Goal: Information Seeking & Learning: Learn about a topic

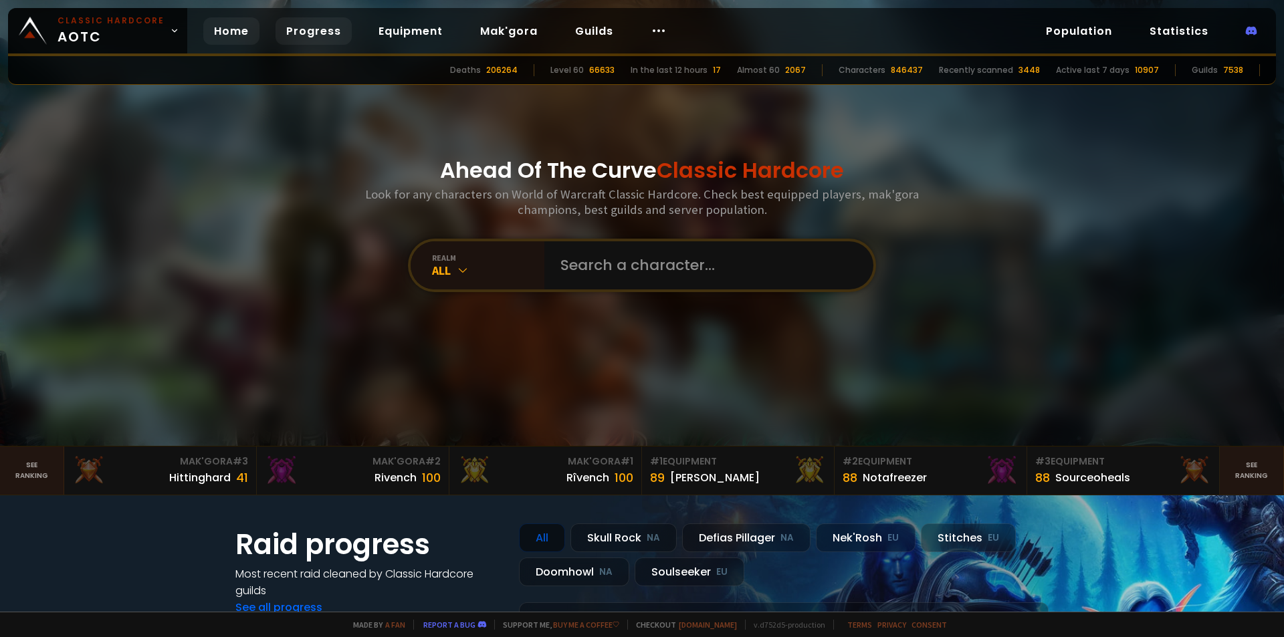
click at [292, 25] on link "Progress" at bounding box center [314, 30] width 76 height 27
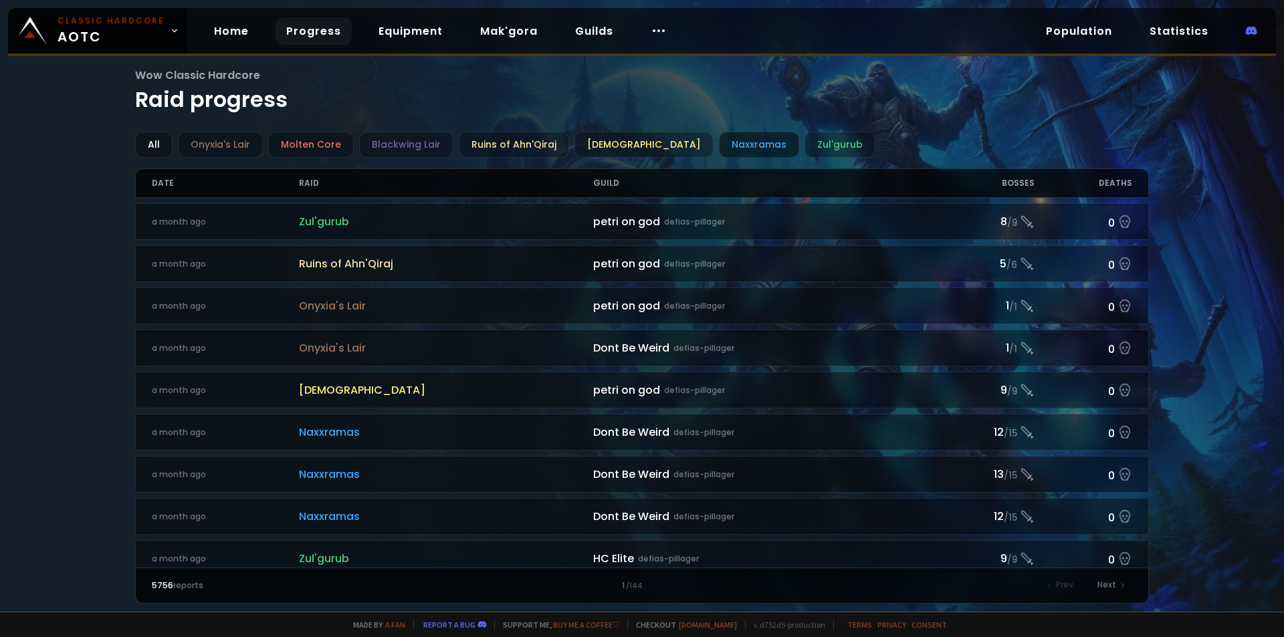
click at [719, 148] on div "Naxxramas" at bounding box center [759, 145] width 80 height 26
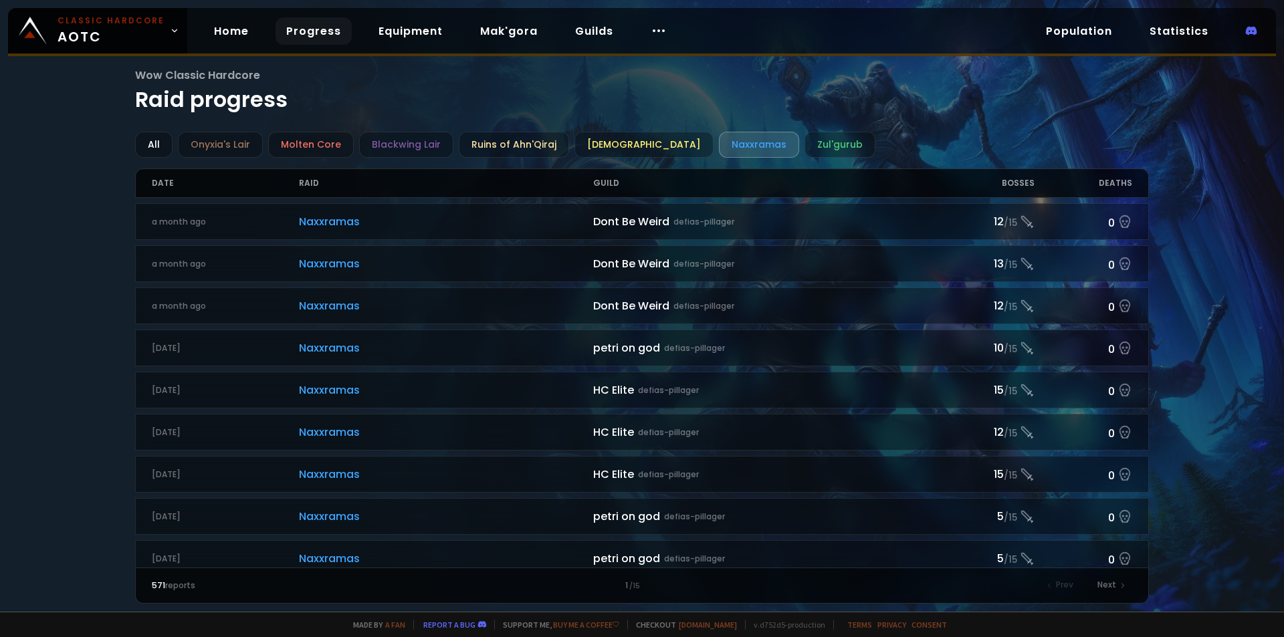
click at [1023, 181] on div "Bosses" at bounding box center [985, 183] width 98 height 28
click at [1019, 186] on div "Bosses" at bounding box center [985, 183] width 98 height 28
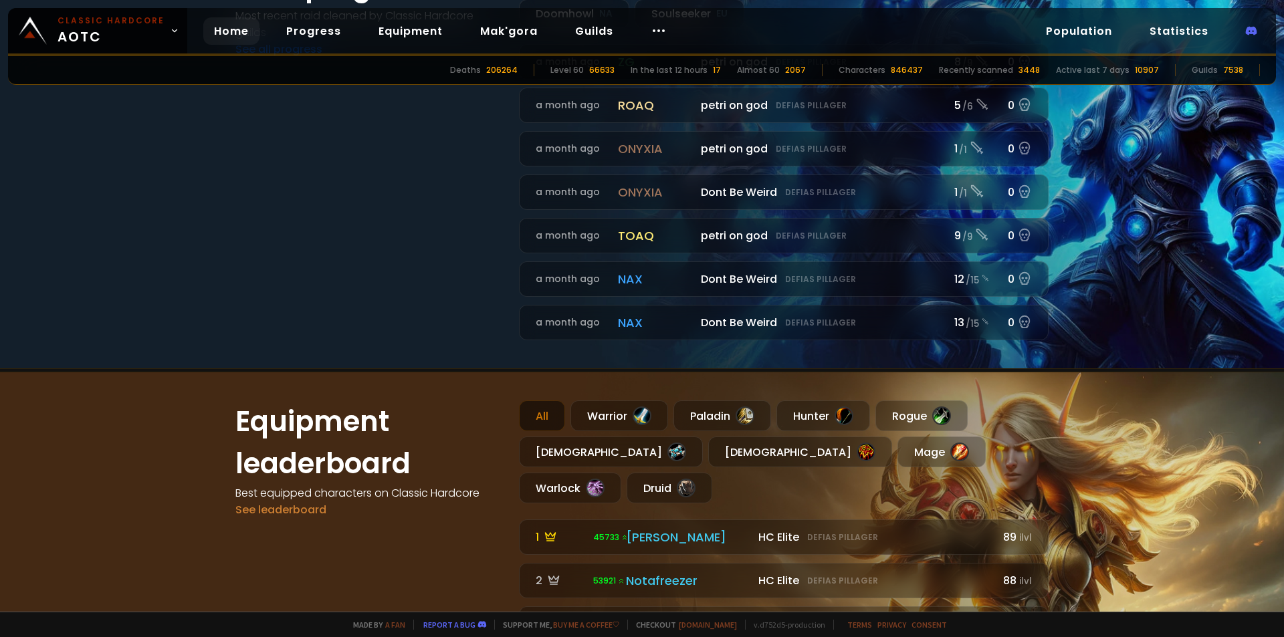
scroll to position [602, 0]
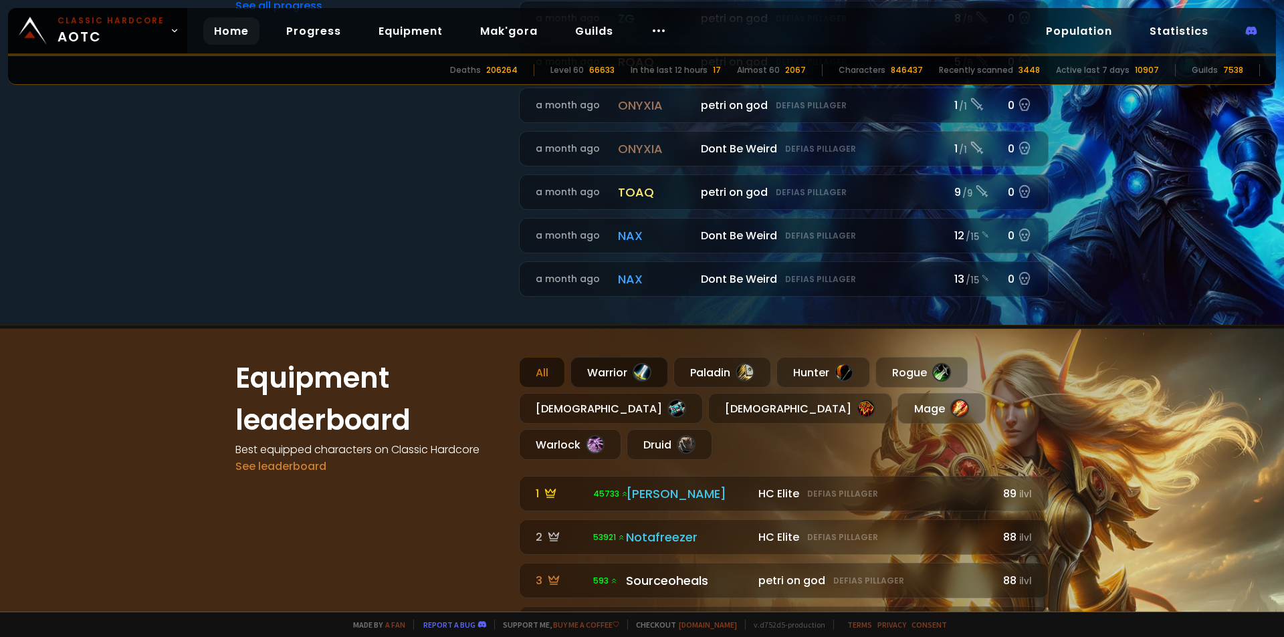
click at [613, 373] on div "Warrior" at bounding box center [620, 372] width 98 height 31
click at [716, 370] on div "Paladin" at bounding box center [723, 372] width 98 height 31
click at [605, 370] on div "Warrior" at bounding box center [620, 372] width 98 height 31
click at [682, 370] on div "Paladin" at bounding box center [723, 372] width 98 height 31
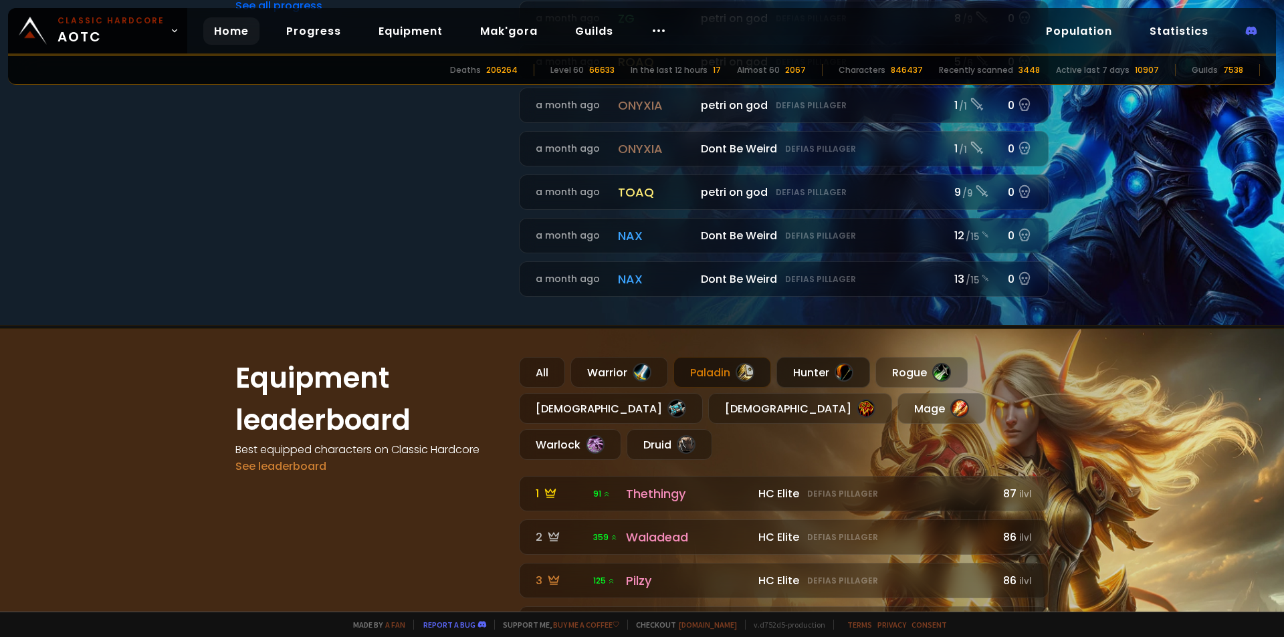
click at [828, 372] on div "Hunter" at bounding box center [824, 372] width 94 height 31
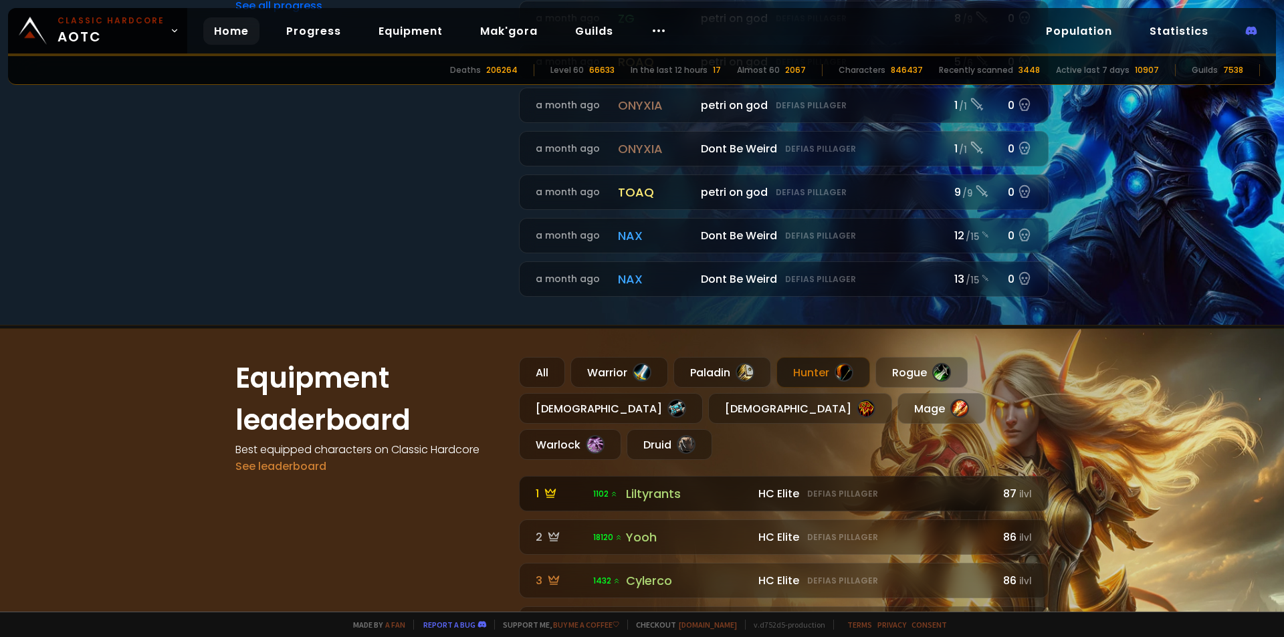
click at [647, 485] on div "Liltyrants" at bounding box center [688, 494] width 124 height 18
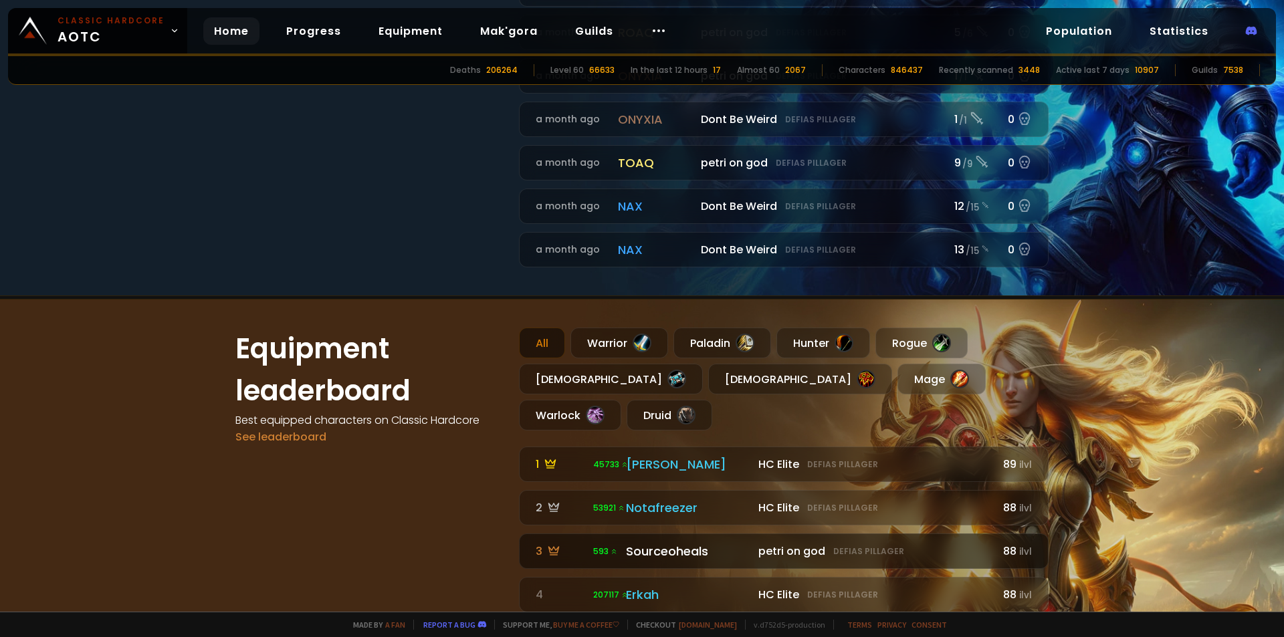
scroll to position [602, 0]
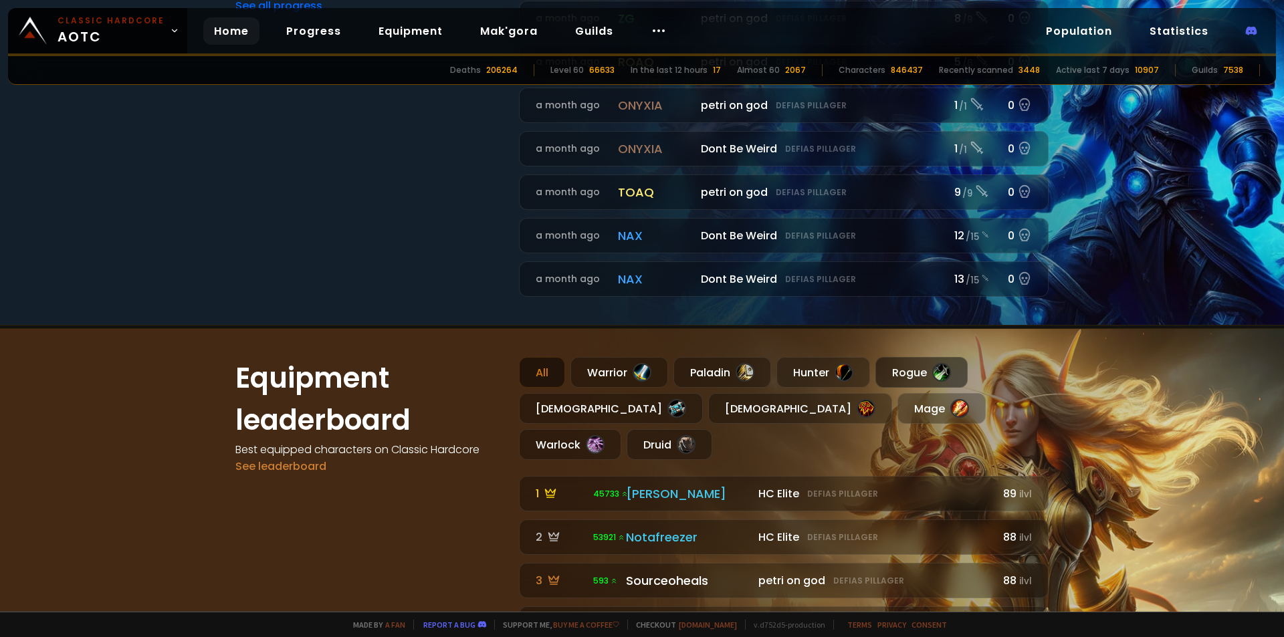
click at [892, 368] on div "Rogue" at bounding box center [922, 372] width 92 height 31
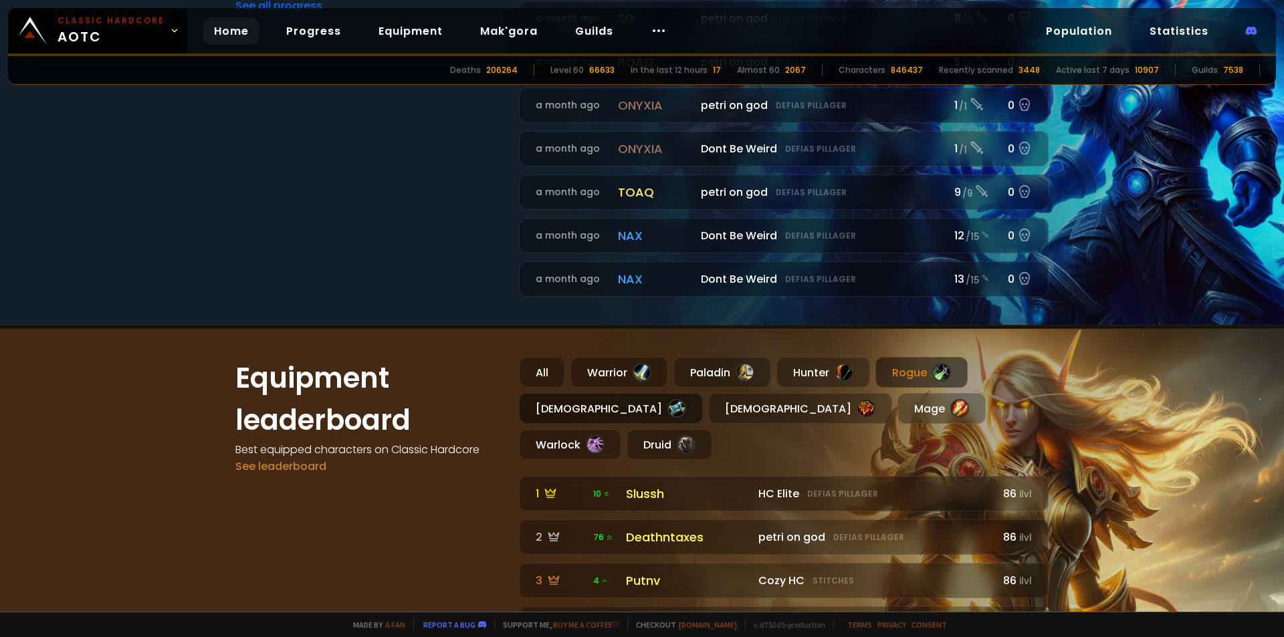
click at [551, 407] on div "[DEMOGRAPHIC_DATA]" at bounding box center [611, 408] width 184 height 31
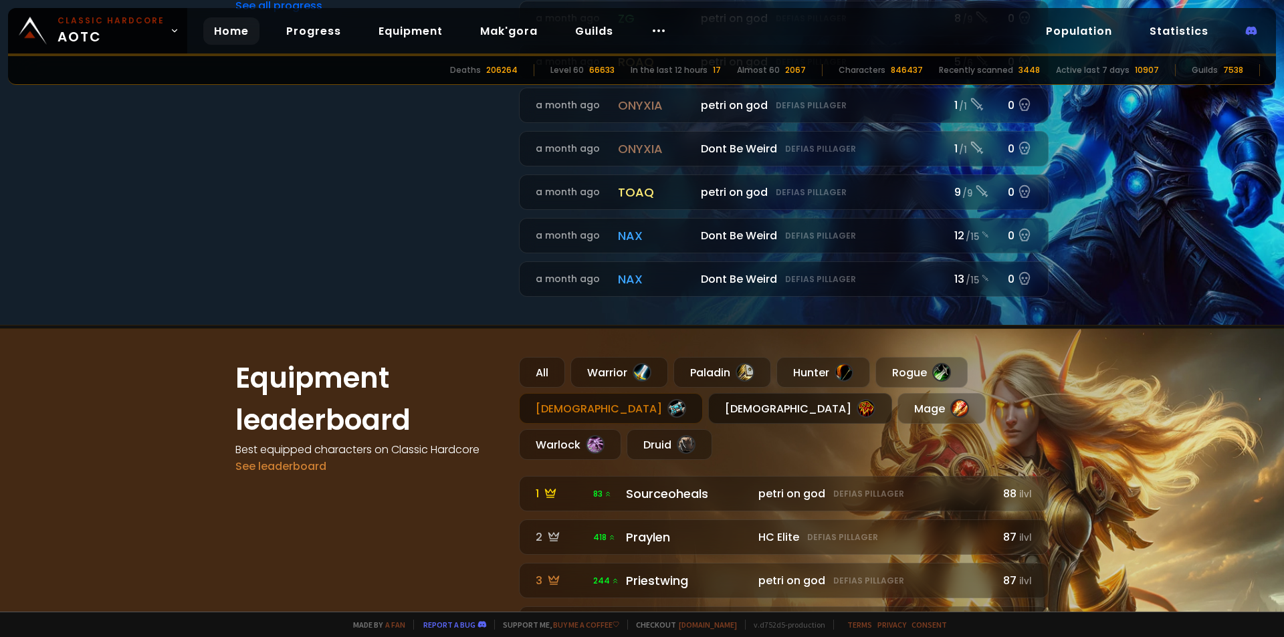
click at [708, 408] on div "[DEMOGRAPHIC_DATA]" at bounding box center [800, 408] width 184 height 31
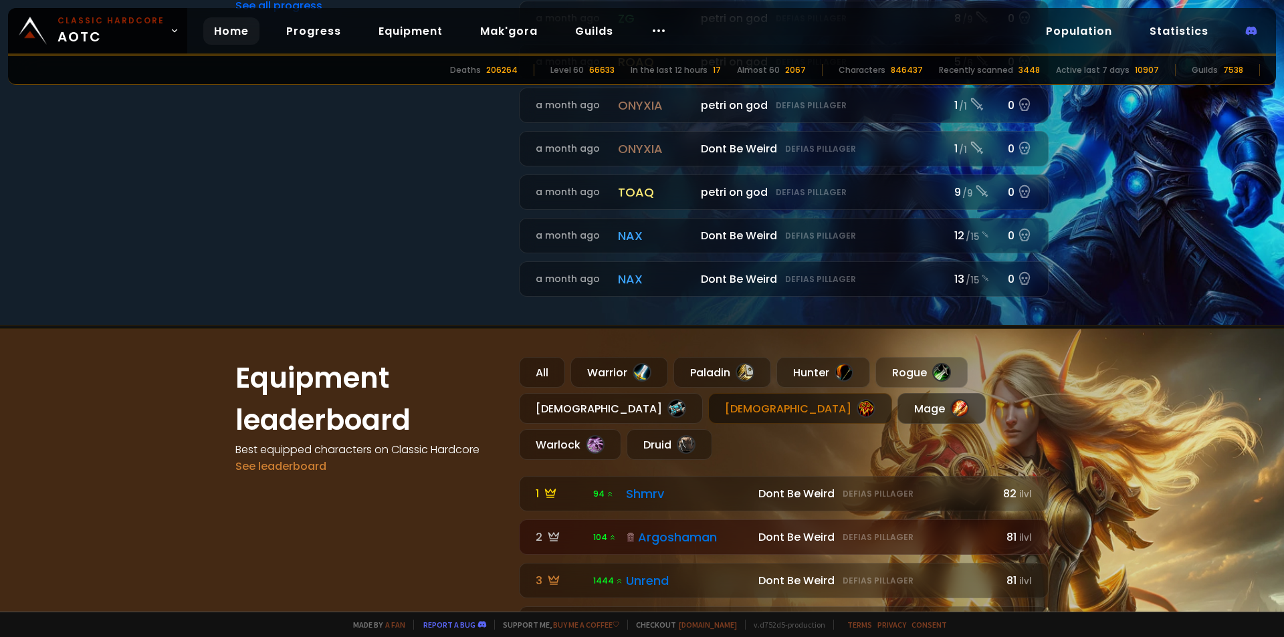
click at [898, 415] on div "Mage" at bounding box center [942, 408] width 88 height 31
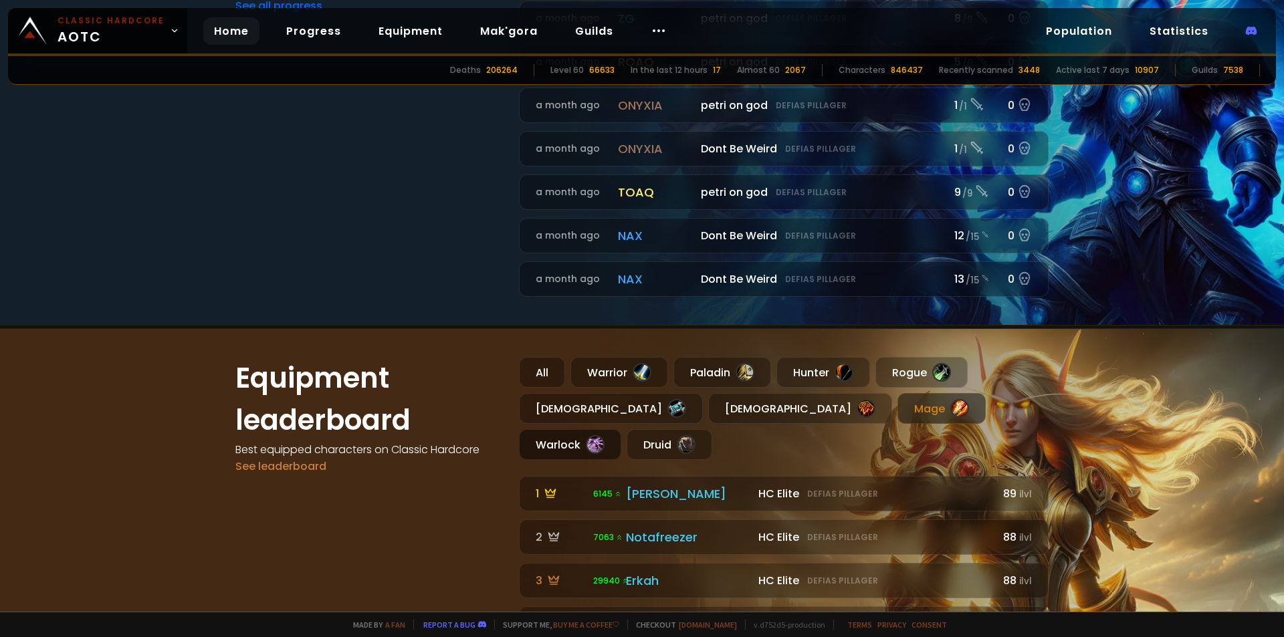
click at [621, 429] on div "Warlock" at bounding box center [570, 444] width 102 height 31
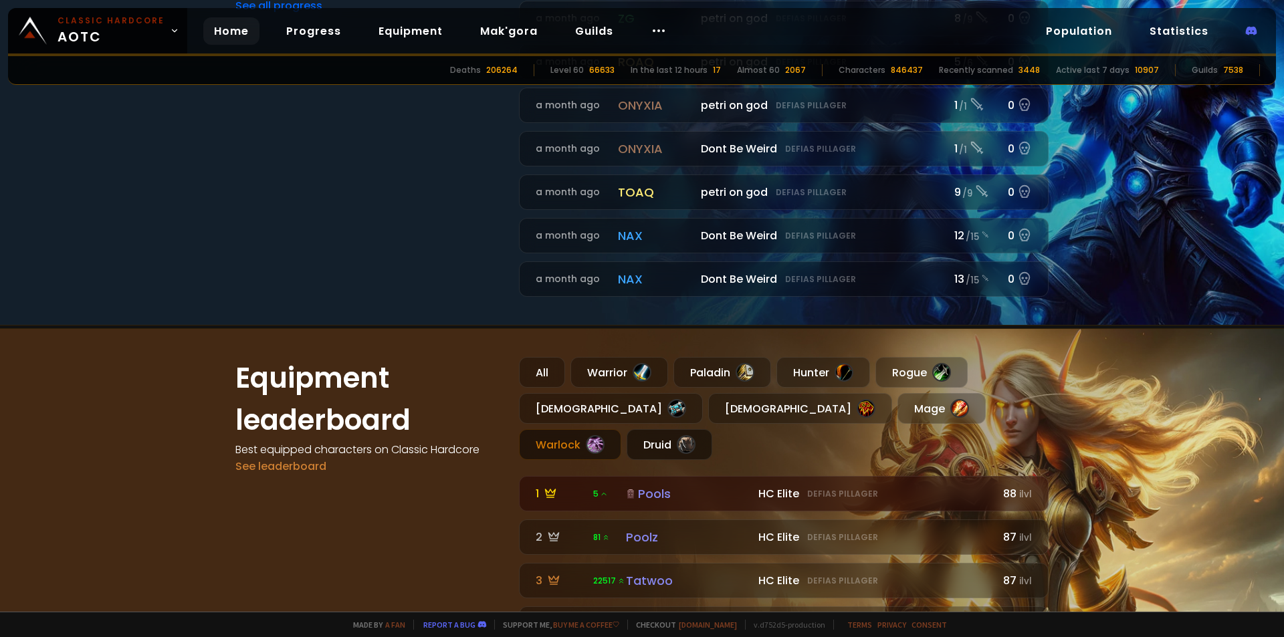
click at [712, 429] on div "Druid" at bounding box center [670, 444] width 86 height 31
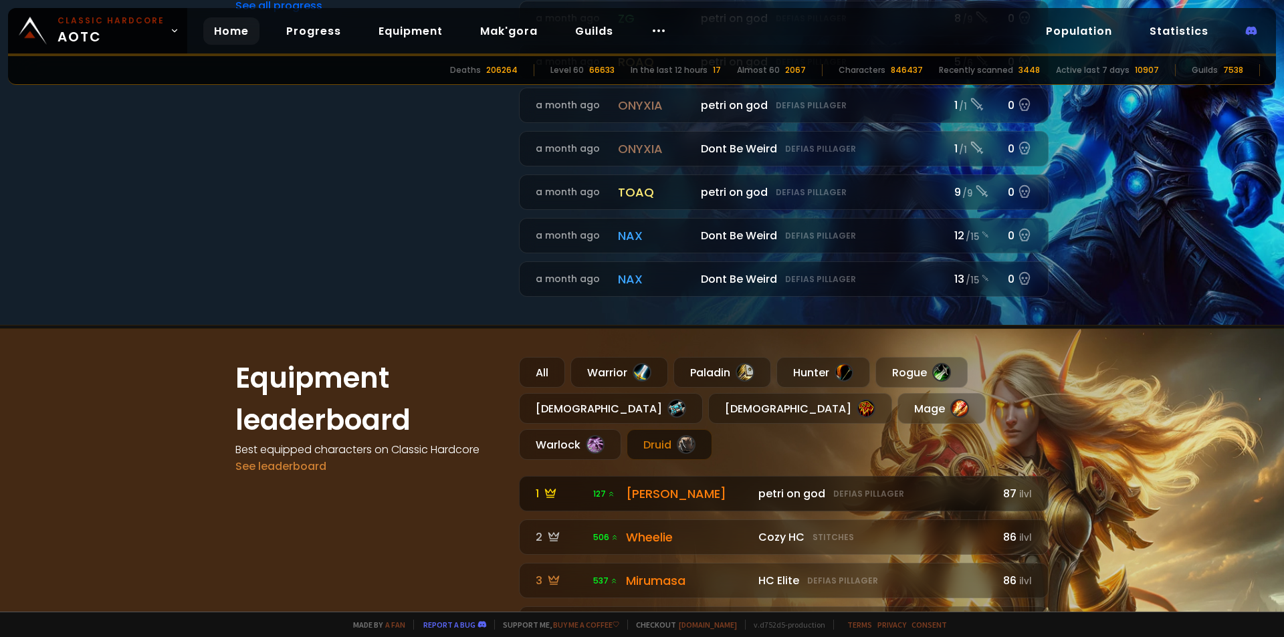
click at [635, 485] on div "[PERSON_NAME]" at bounding box center [688, 494] width 124 height 18
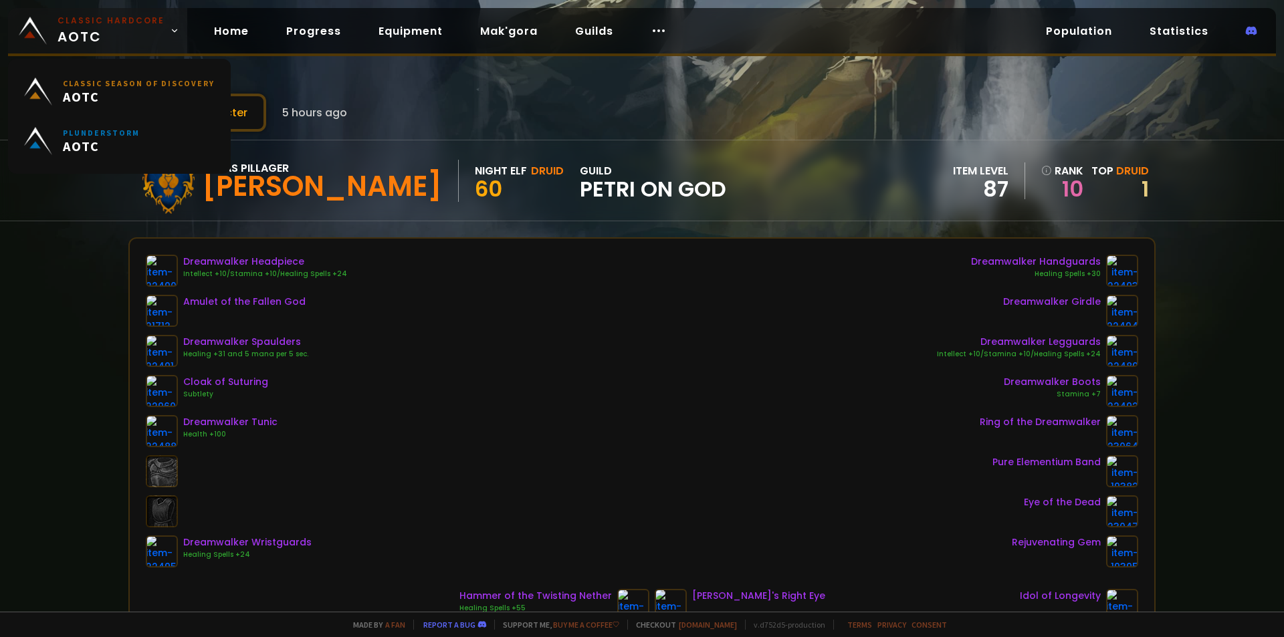
click at [36, 26] on img at bounding box center [33, 31] width 28 height 28
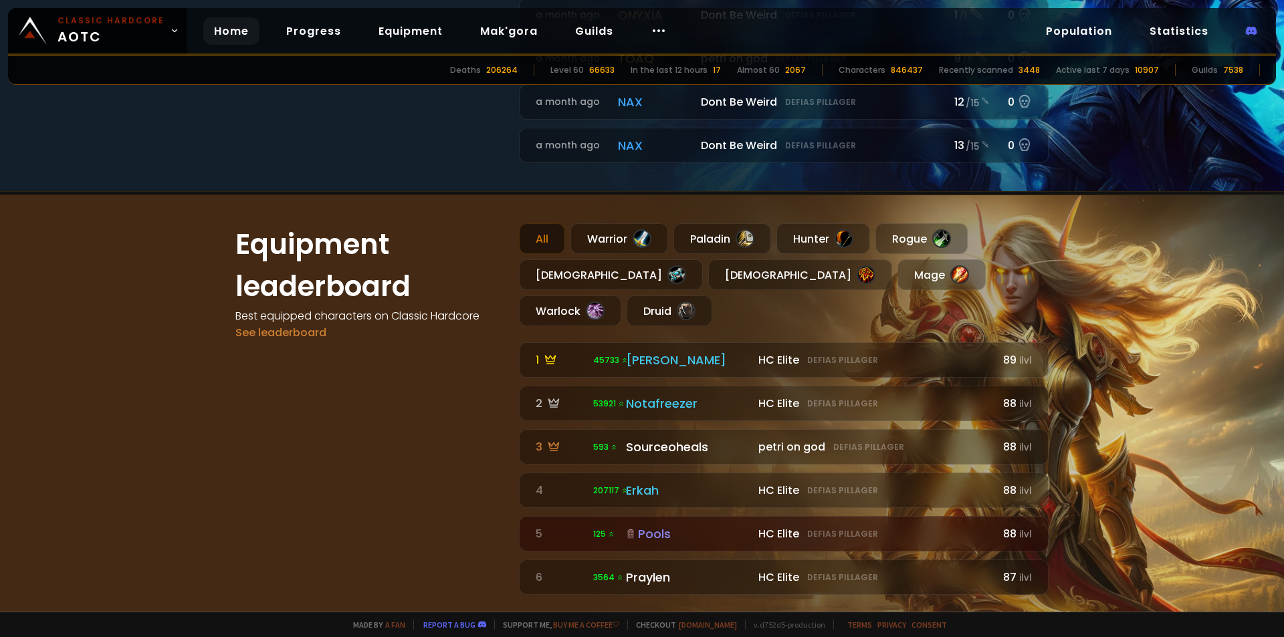
scroll to position [669, 0]
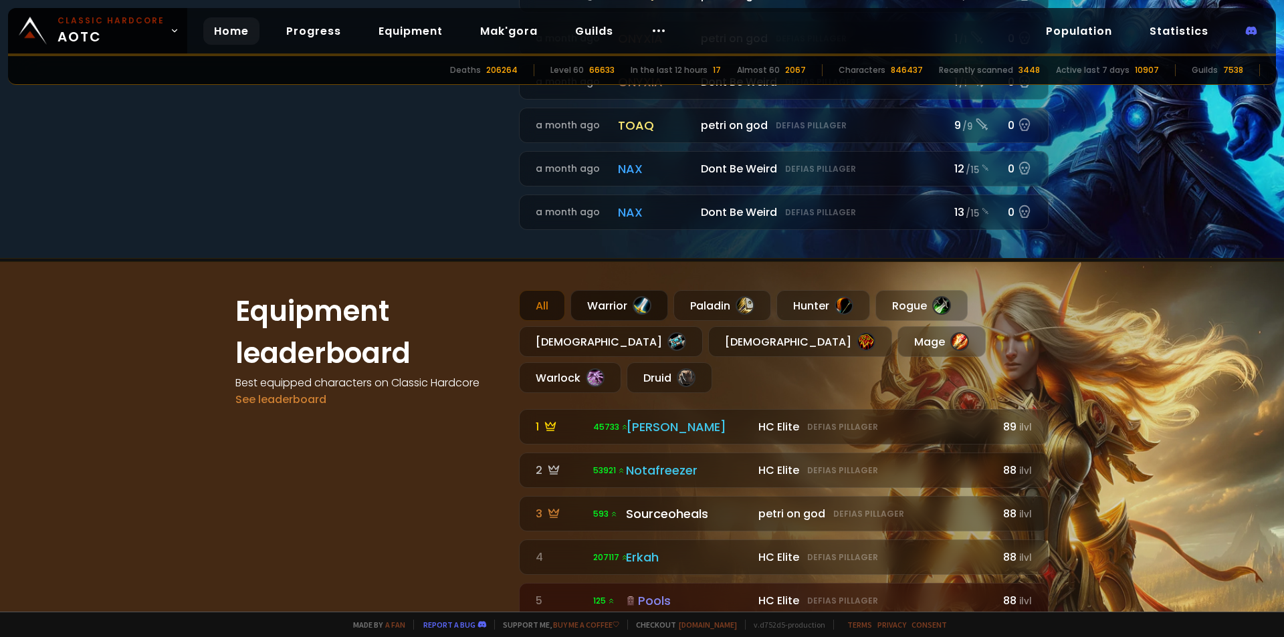
click at [613, 305] on div "Warrior" at bounding box center [620, 305] width 98 height 31
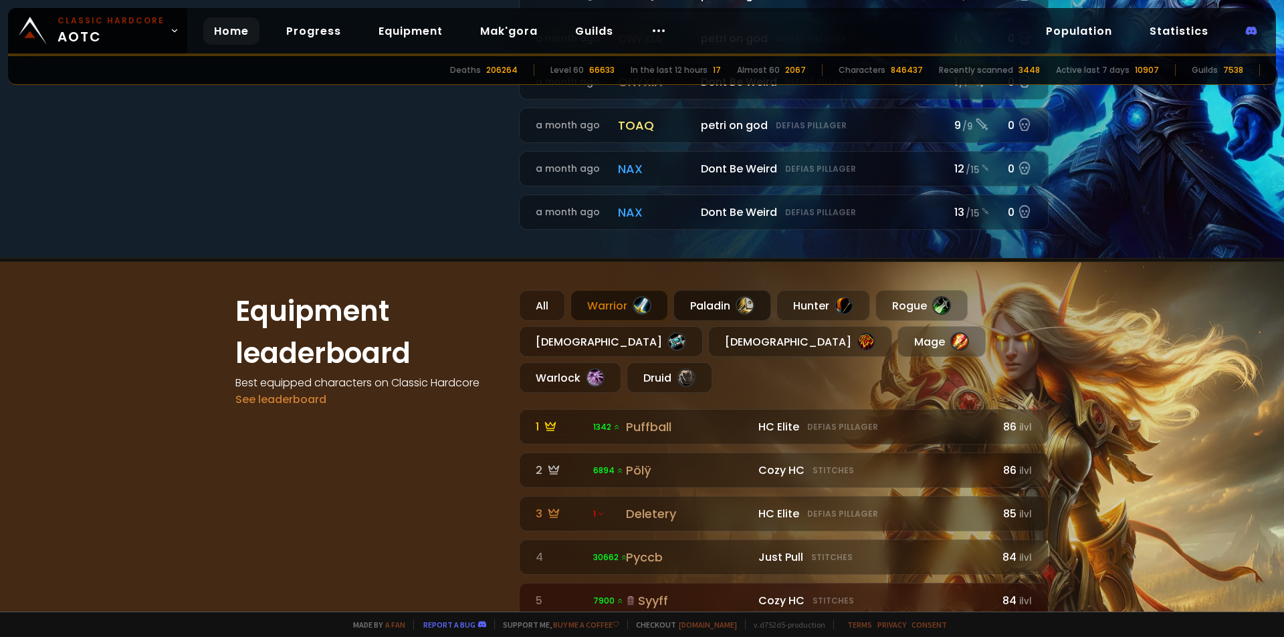
click at [702, 306] on div "Paladin" at bounding box center [723, 305] width 98 height 31
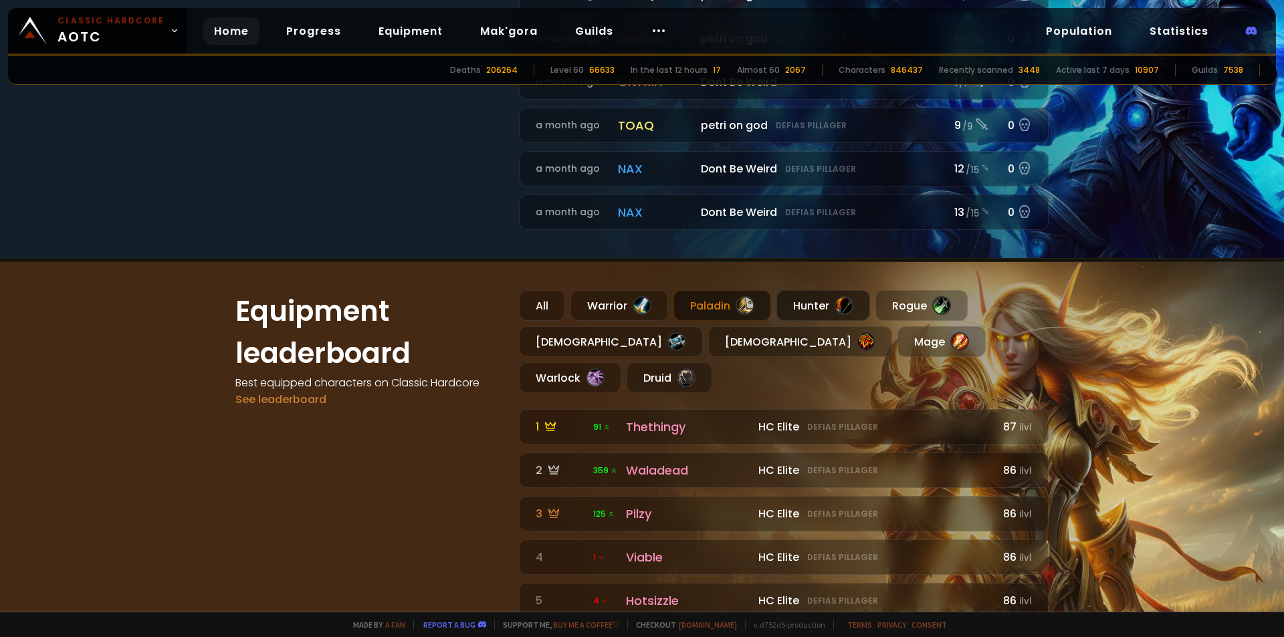
click at [798, 304] on div "Hunter" at bounding box center [824, 305] width 94 height 31
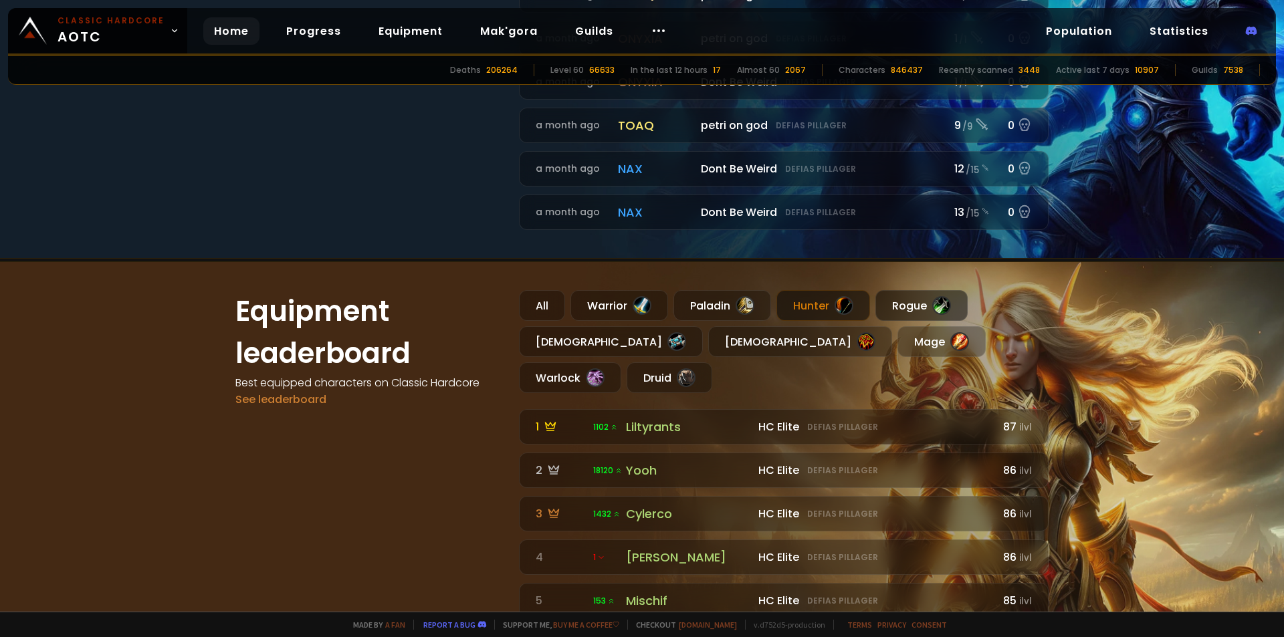
click at [906, 306] on div "Rogue" at bounding box center [922, 305] width 92 height 31
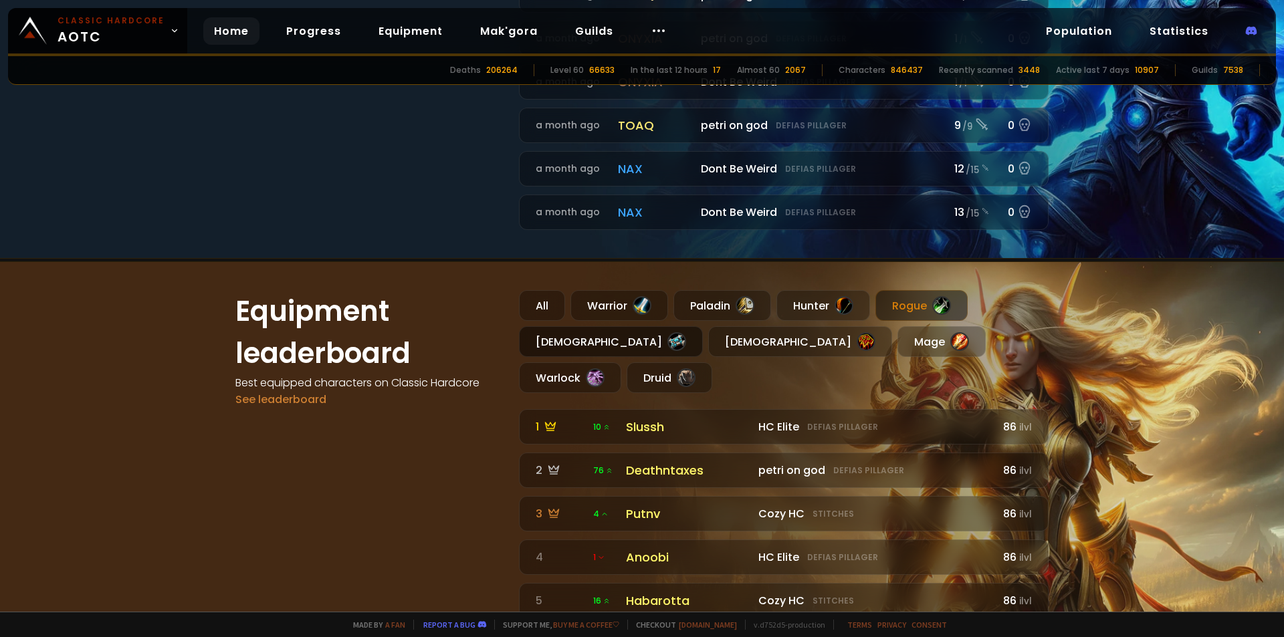
click at [543, 345] on div "[DEMOGRAPHIC_DATA]" at bounding box center [611, 341] width 184 height 31
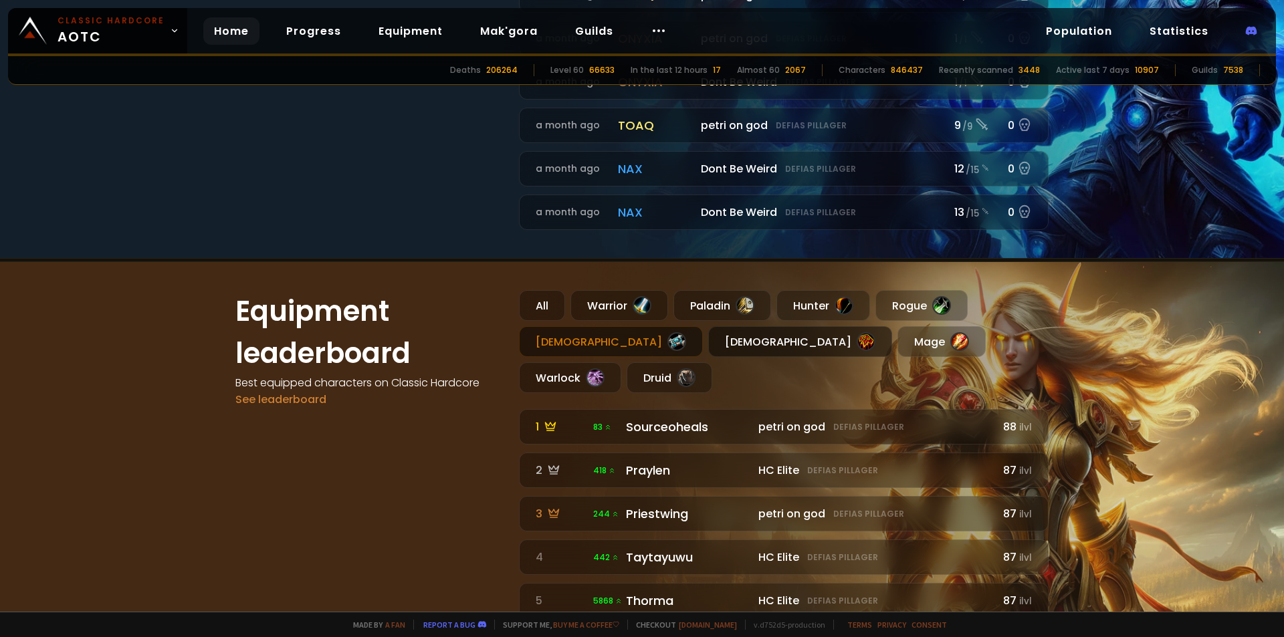
click at [708, 348] on div "[DEMOGRAPHIC_DATA]" at bounding box center [800, 341] width 184 height 31
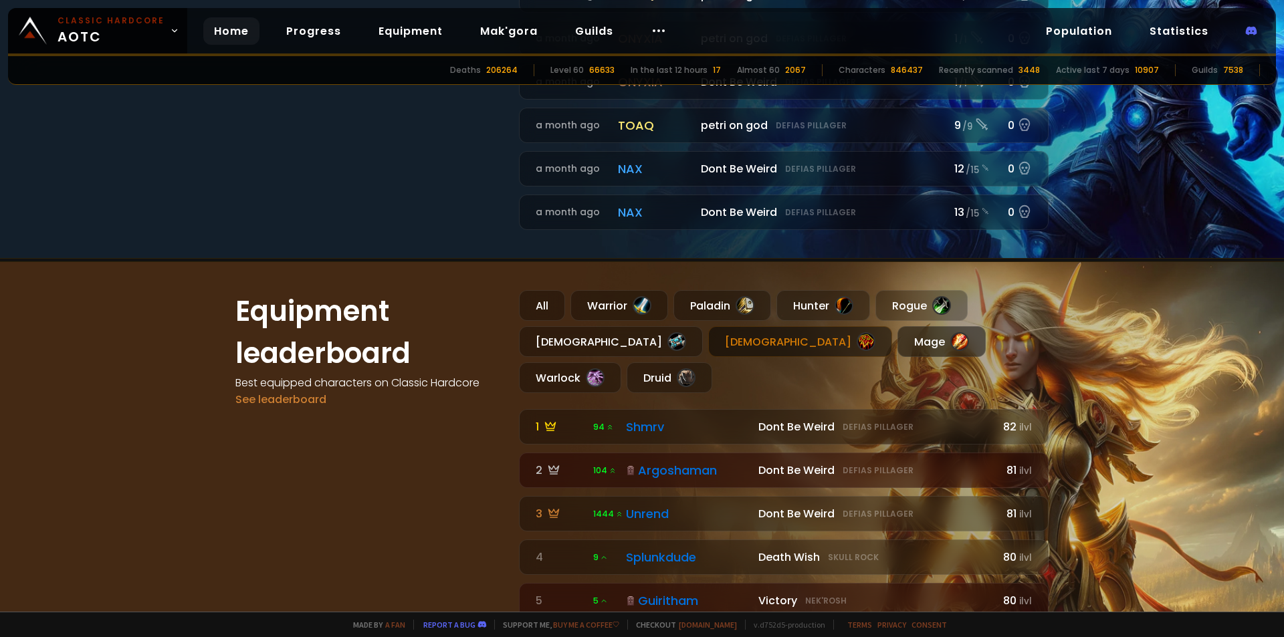
click at [898, 344] on div "Mage" at bounding box center [942, 341] width 88 height 31
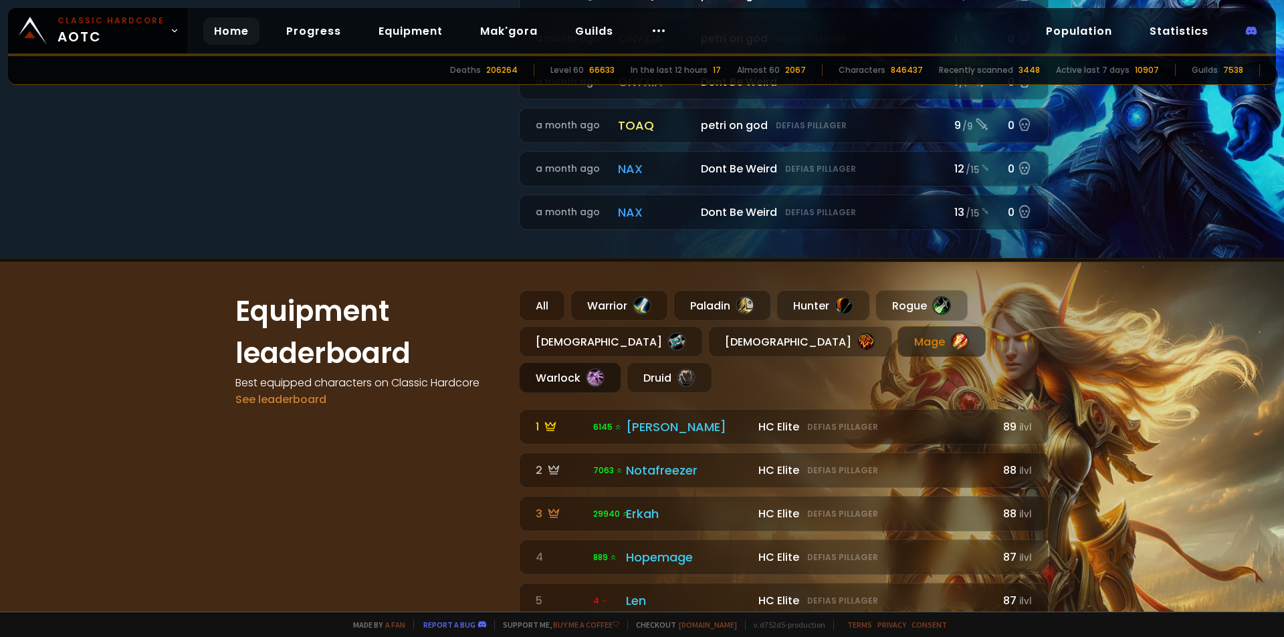
click at [621, 363] on div "Warlock" at bounding box center [570, 378] width 102 height 31
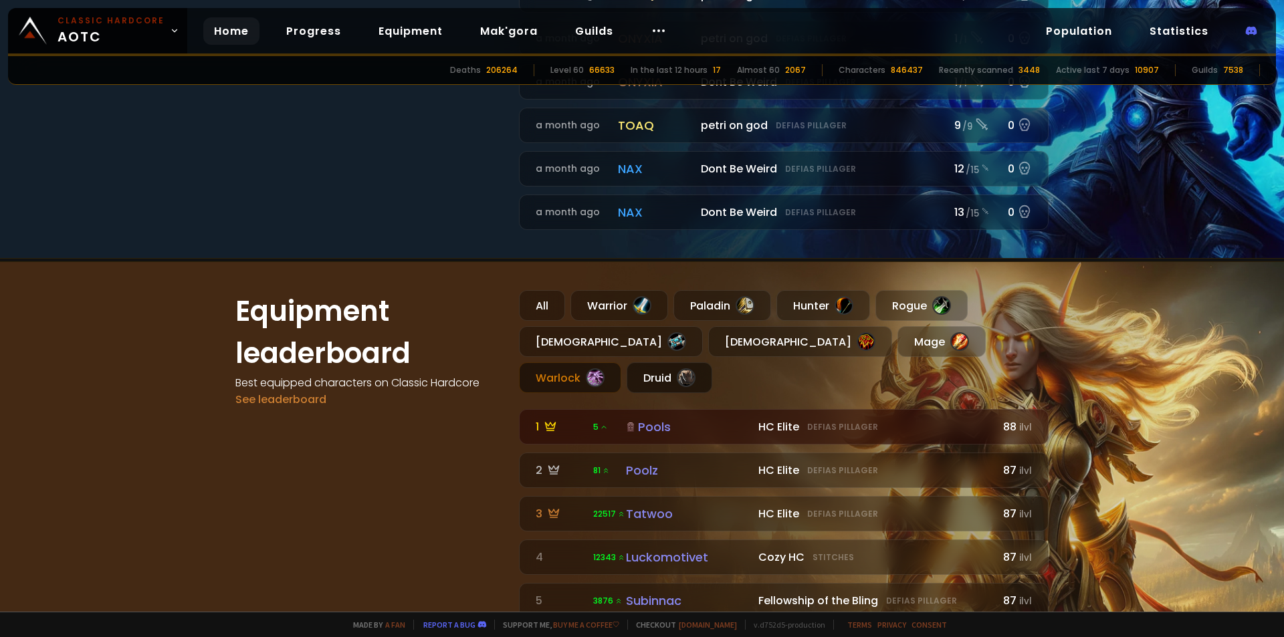
click at [712, 363] on div "Druid" at bounding box center [670, 378] width 86 height 31
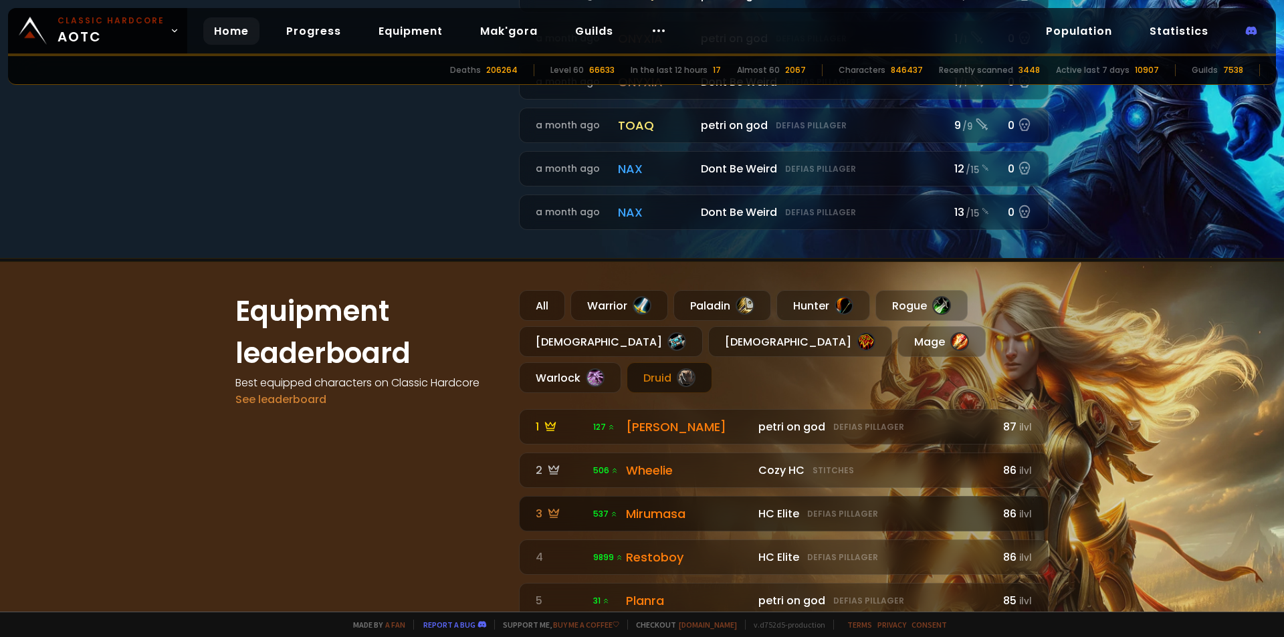
click at [653, 505] on div "Mirumasa" at bounding box center [688, 514] width 124 height 18
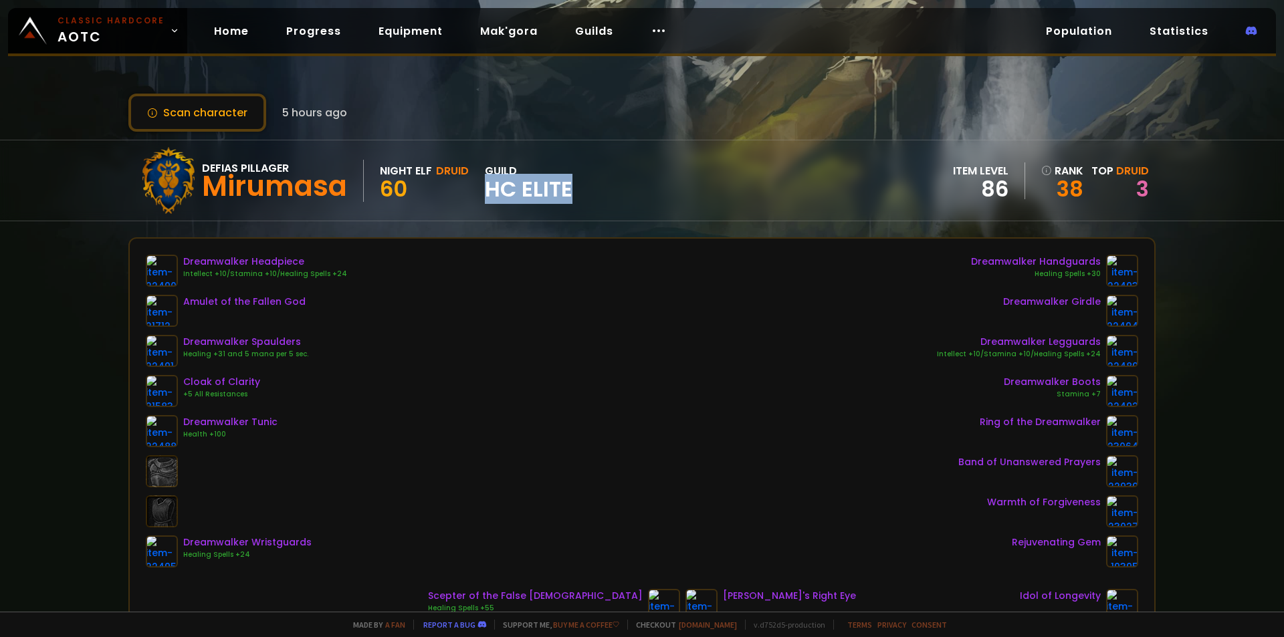
drag, startPoint x: 482, startPoint y: 189, endPoint x: 585, endPoint y: 185, distance: 103.1
click at [585, 185] on div "Defias Pillager Mirumasa Night Elf Druid 60 guild HC Elite item level 86 rank 3…" at bounding box center [641, 180] width 1027 height 80
